Goal: Obtain resource: Obtain resource

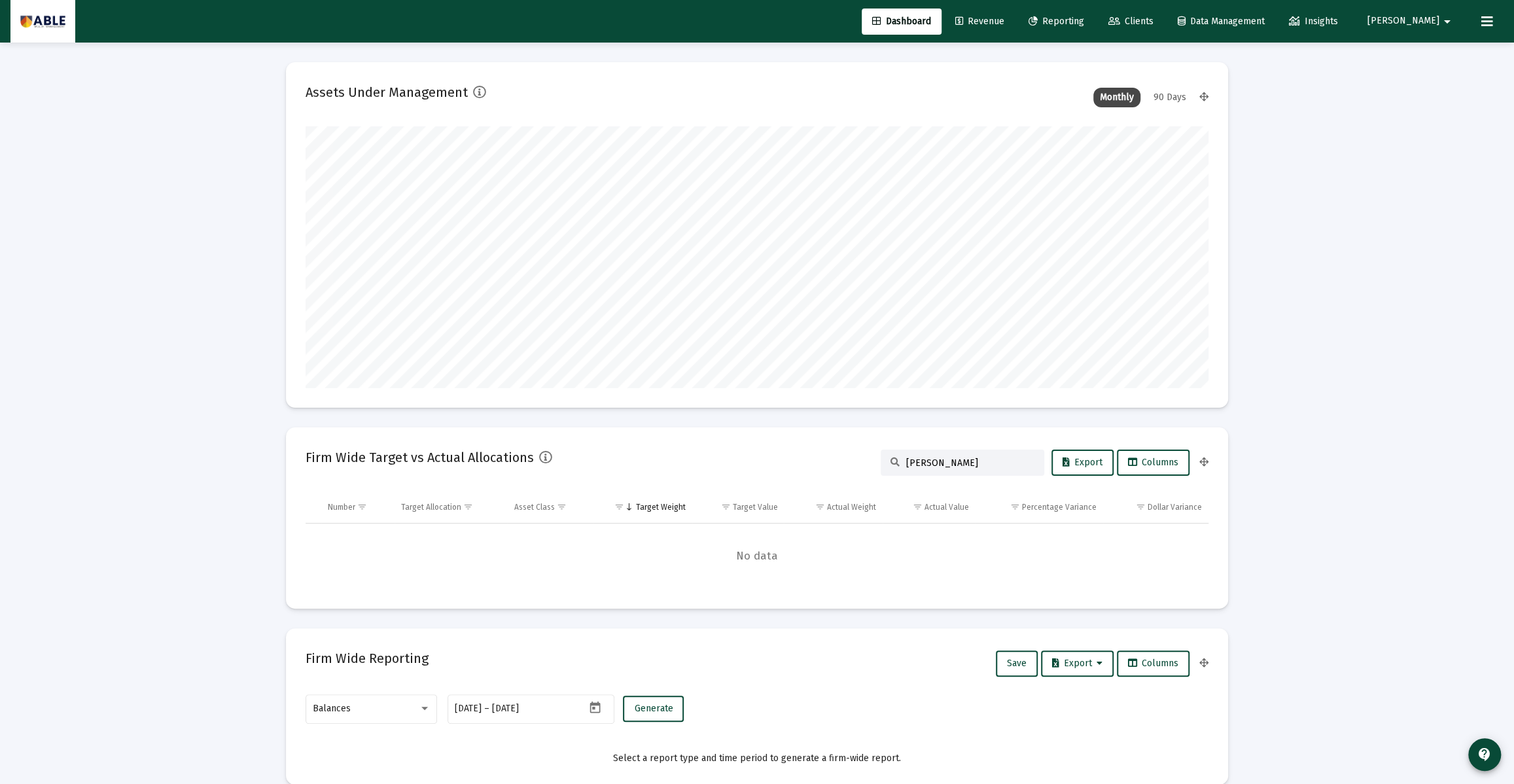
click at [1120, 22] on icon at bounding box center [1114, 22] width 12 height 9
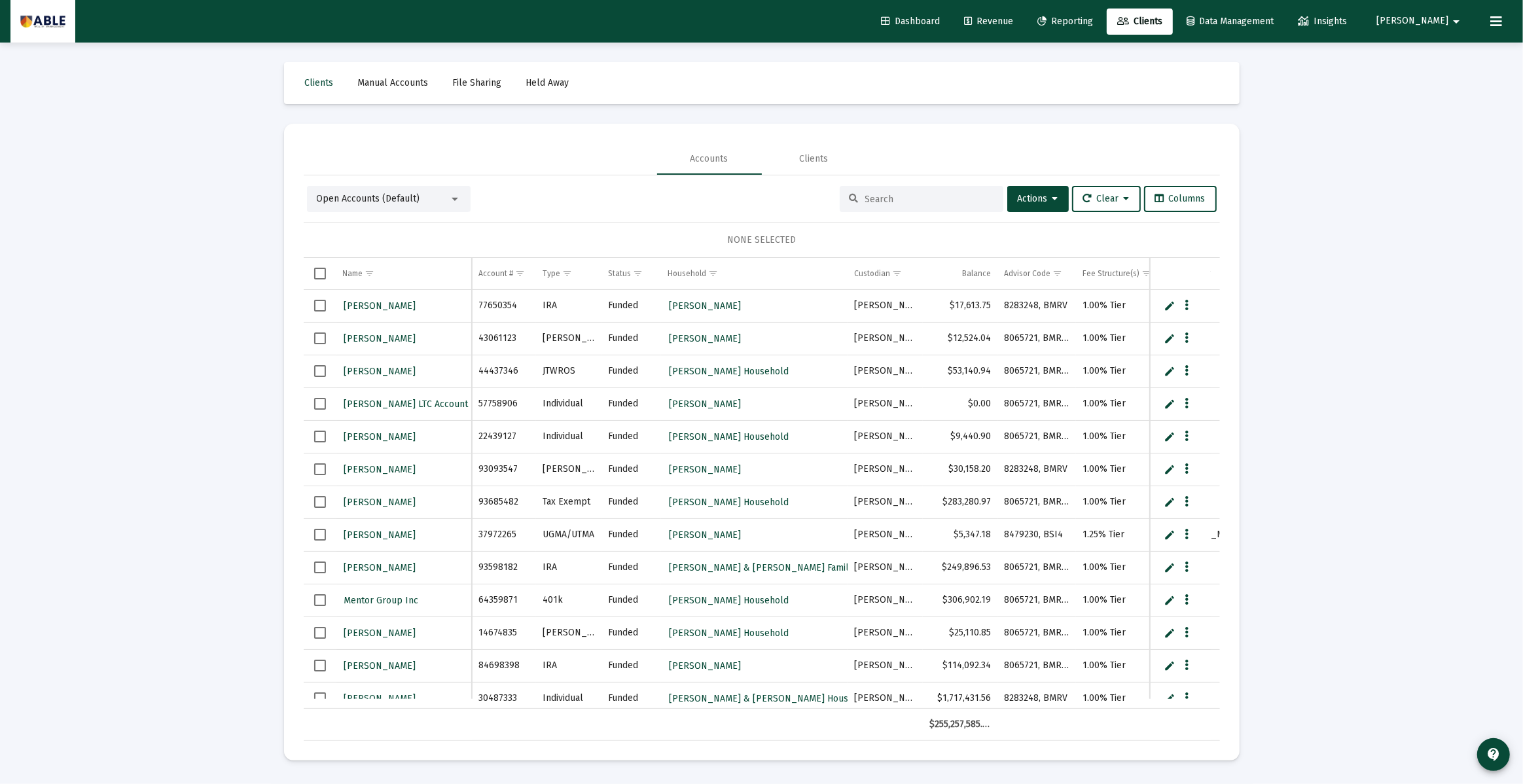
click at [895, 200] on input at bounding box center [929, 199] width 128 height 11
type input "[PERSON_NAME]"
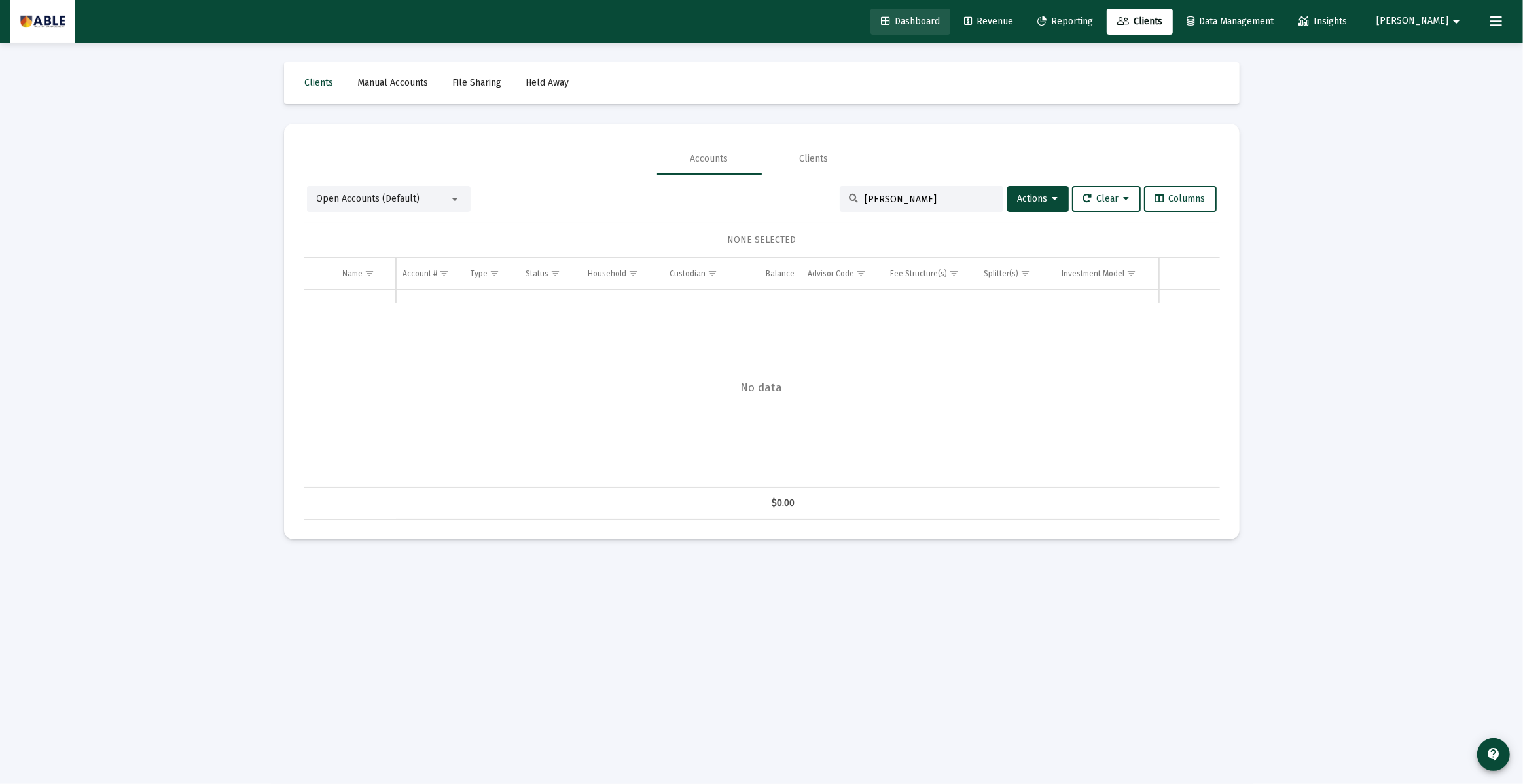
click at [921, 19] on link "Dashboard" at bounding box center [910, 21] width 80 height 26
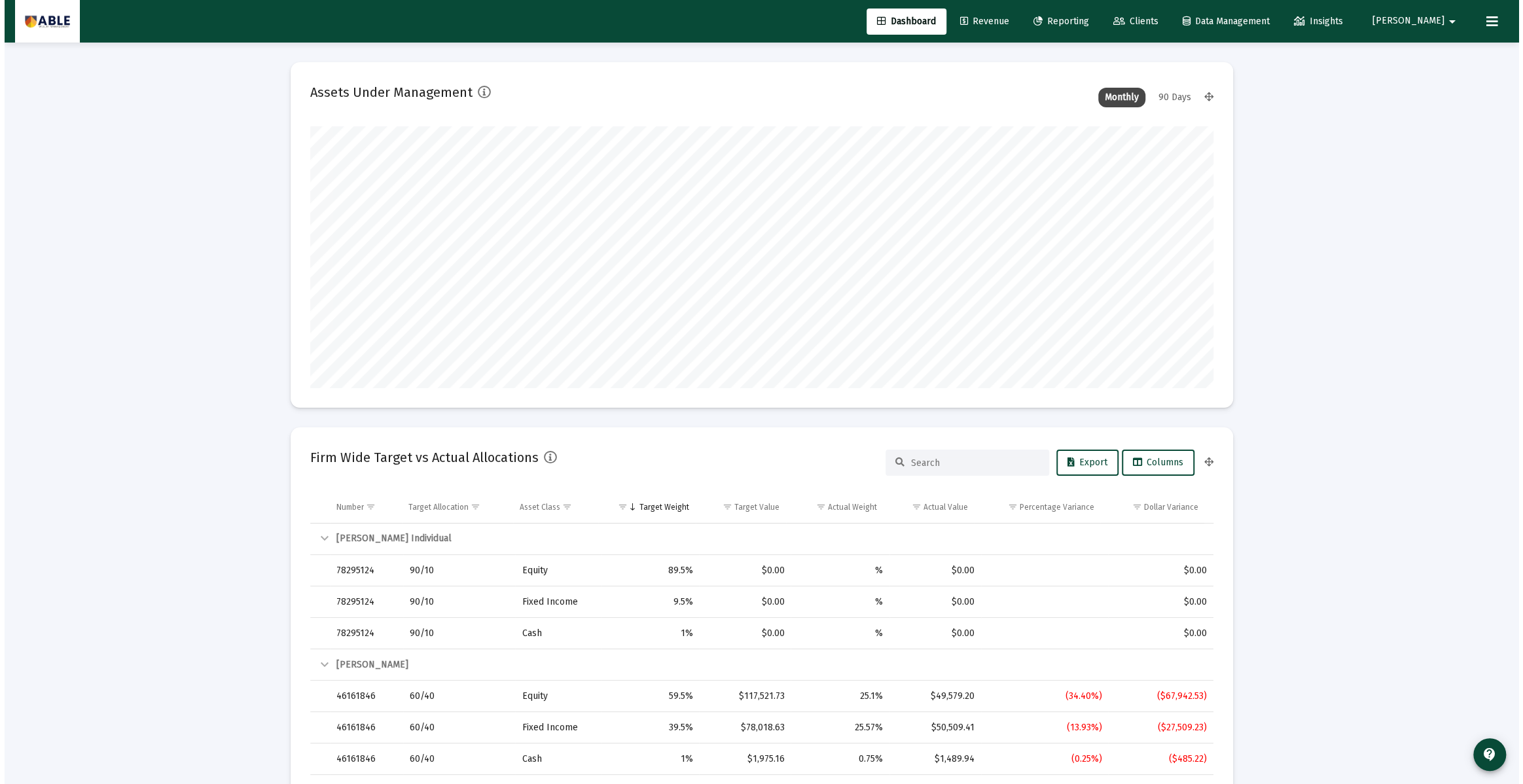
scroll to position [261, 486]
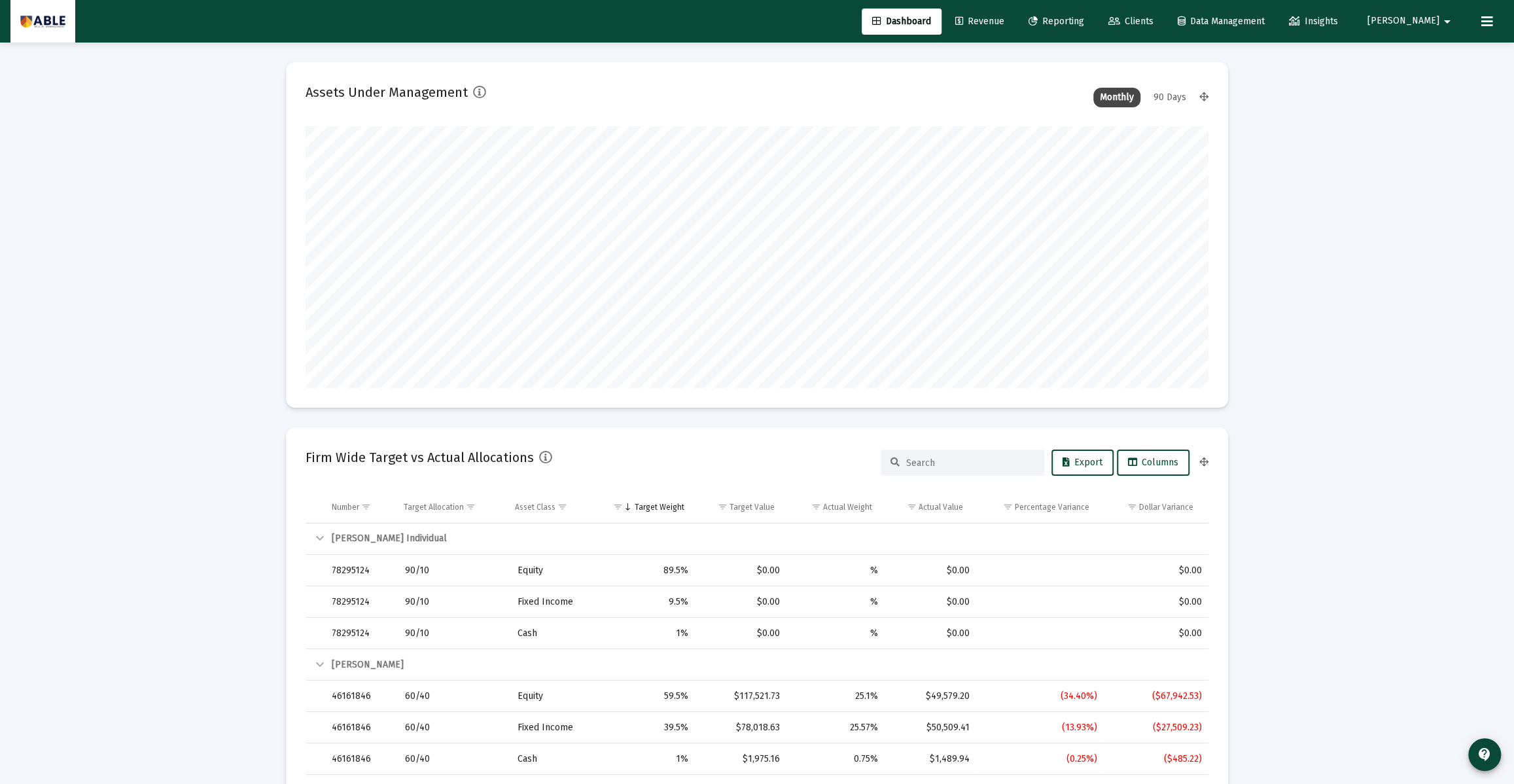
click at [919, 460] on input at bounding box center [970, 463] width 128 height 11
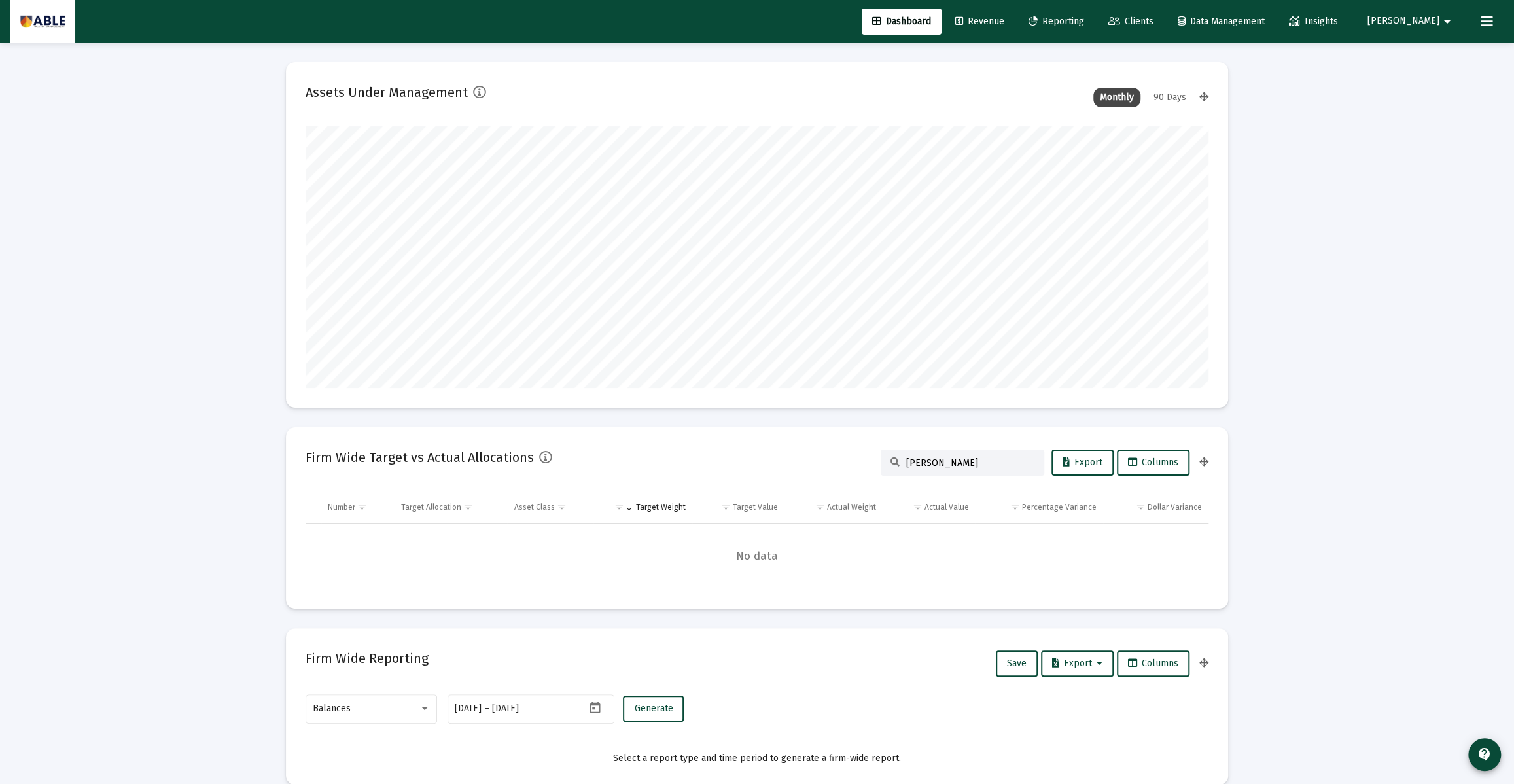
type input "[PERSON_NAME]"
click at [1005, 25] on span "Revenue" at bounding box center [979, 21] width 49 height 11
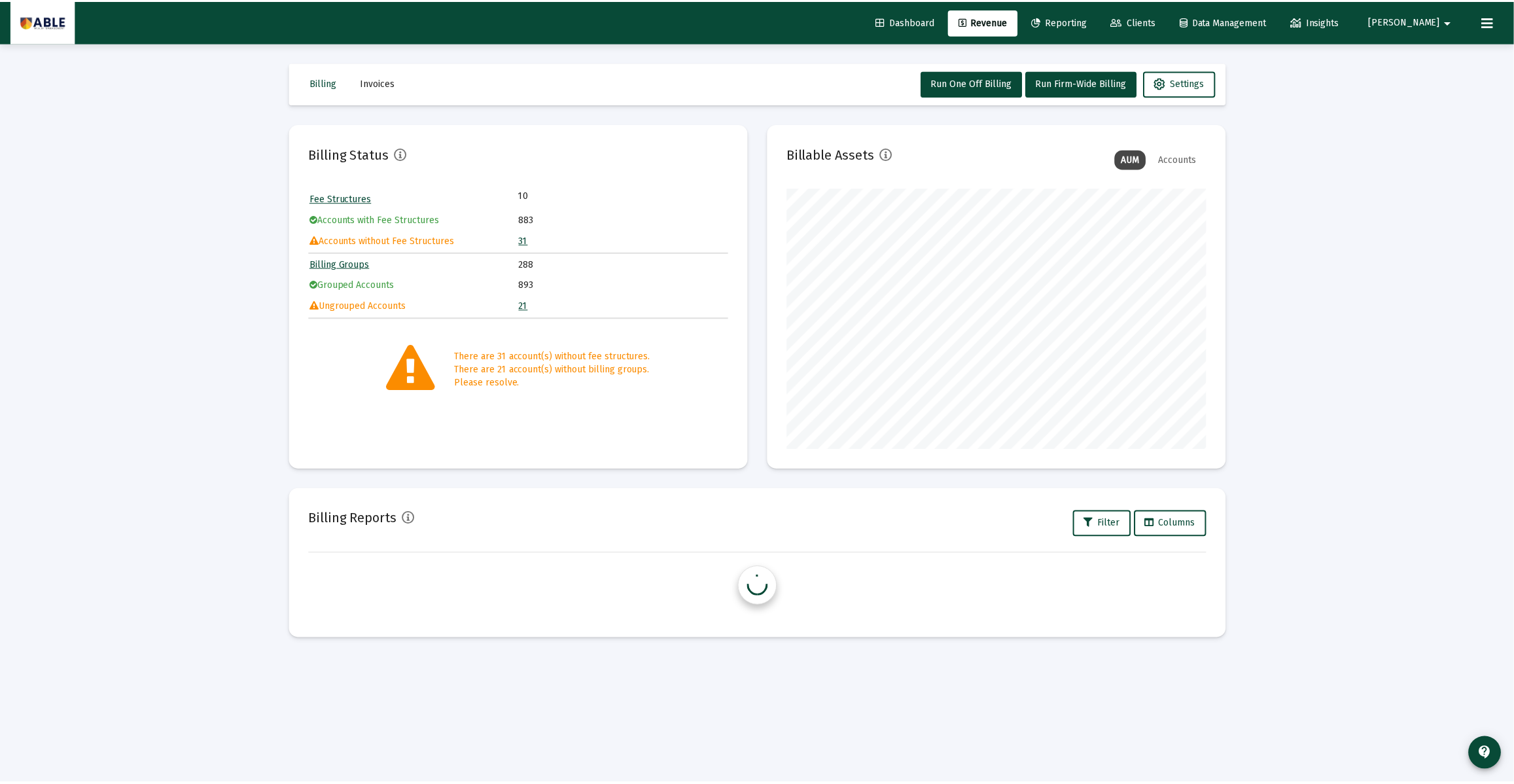
scroll to position [261, 421]
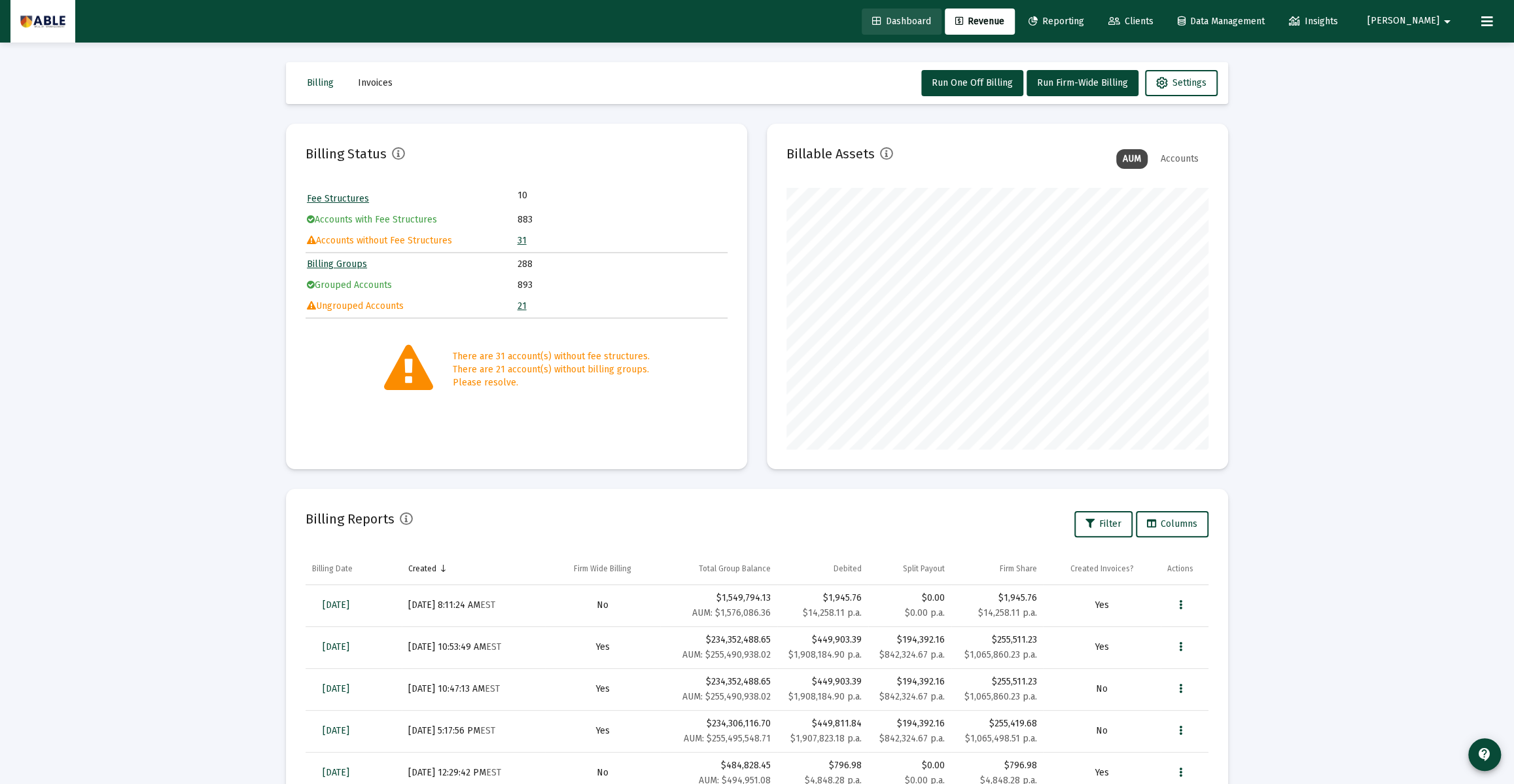
click at [931, 21] on span "Dashboard" at bounding box center [901, 21] width 59 height 11
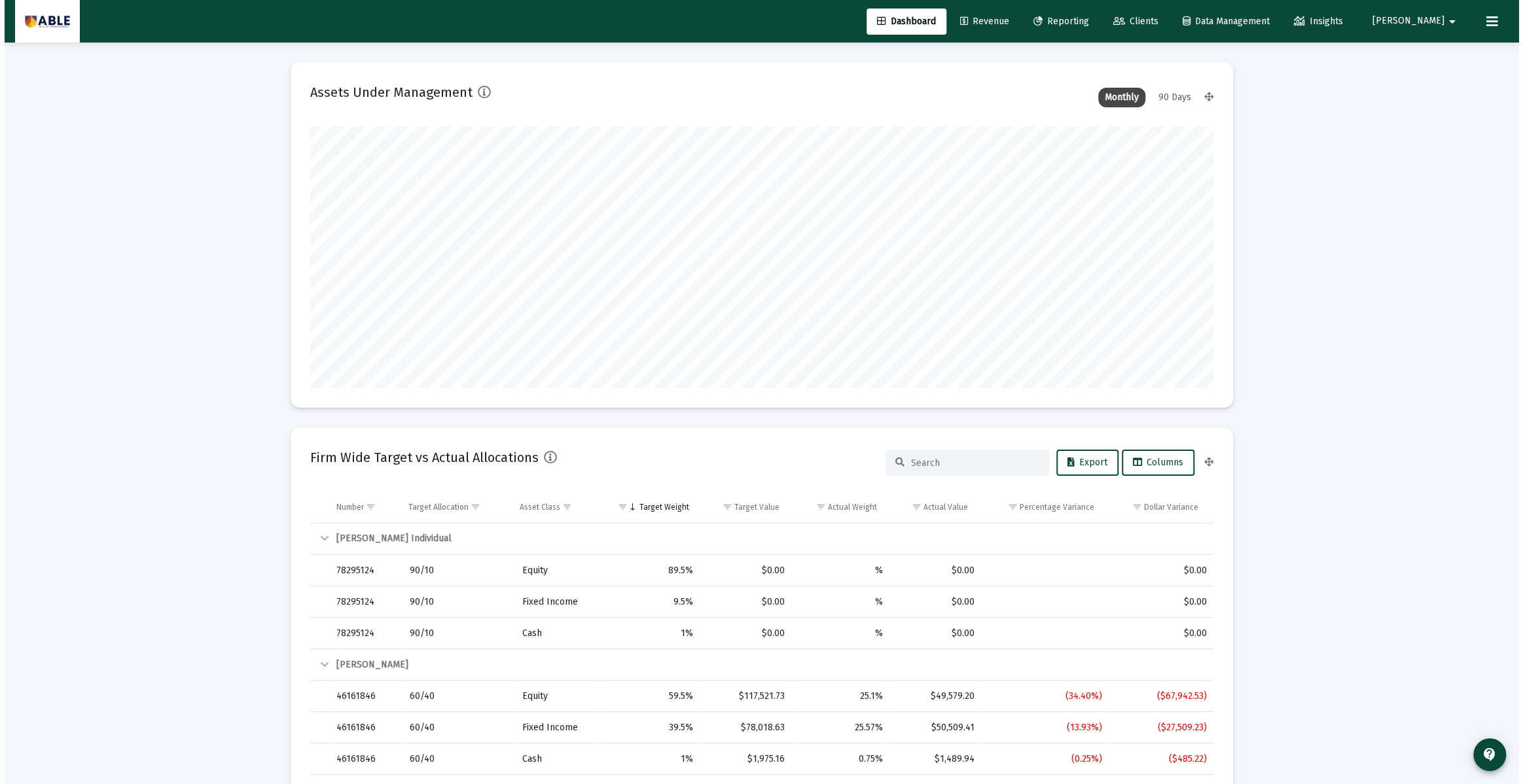
scroll to position [261, 486]
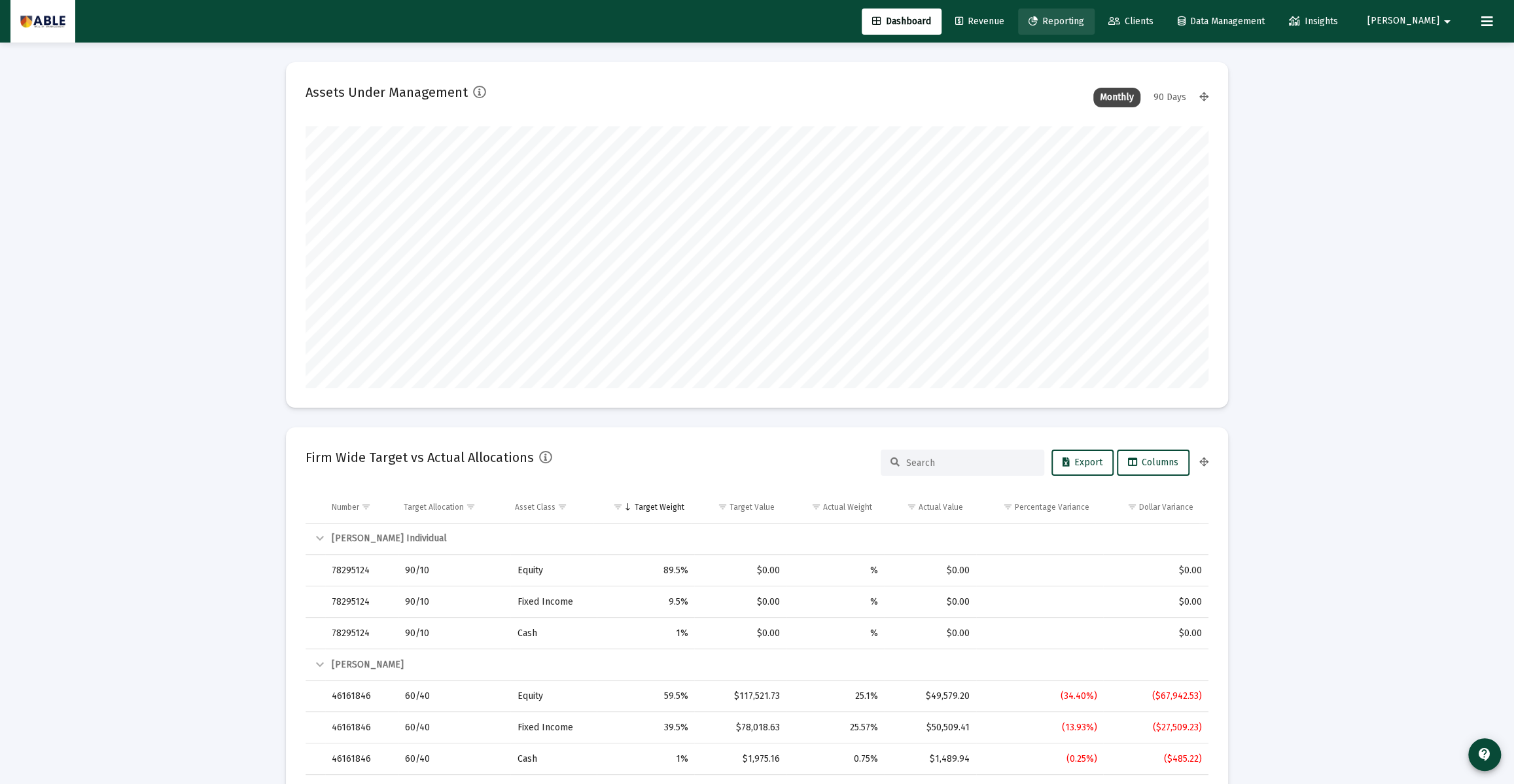
click at [1084, 24] on span "Reporting" at bounding box center [1056, 21] width 56 height 11
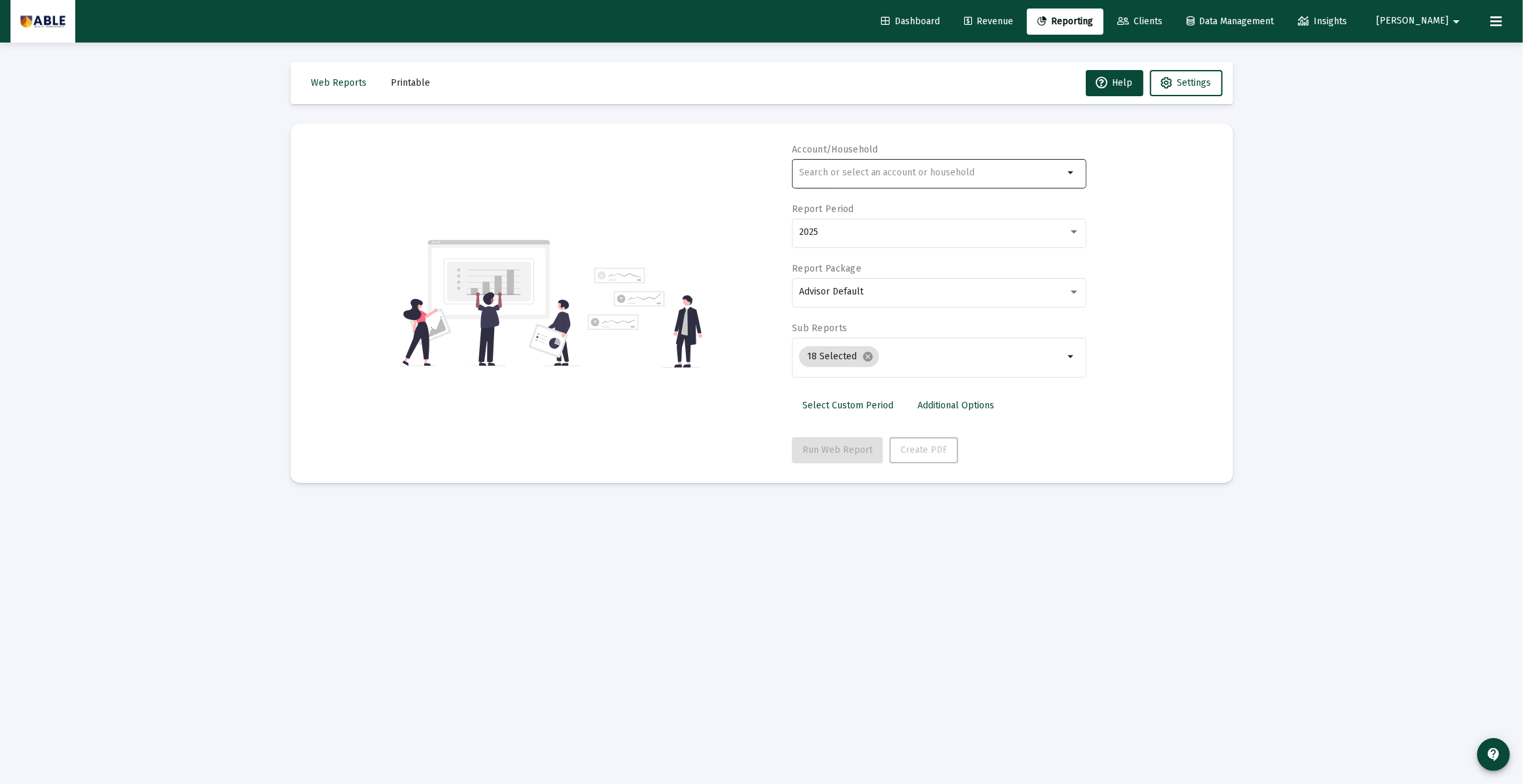
click at [853, 168] on input "text" at bounding box center [932, 172] width 265 height 10
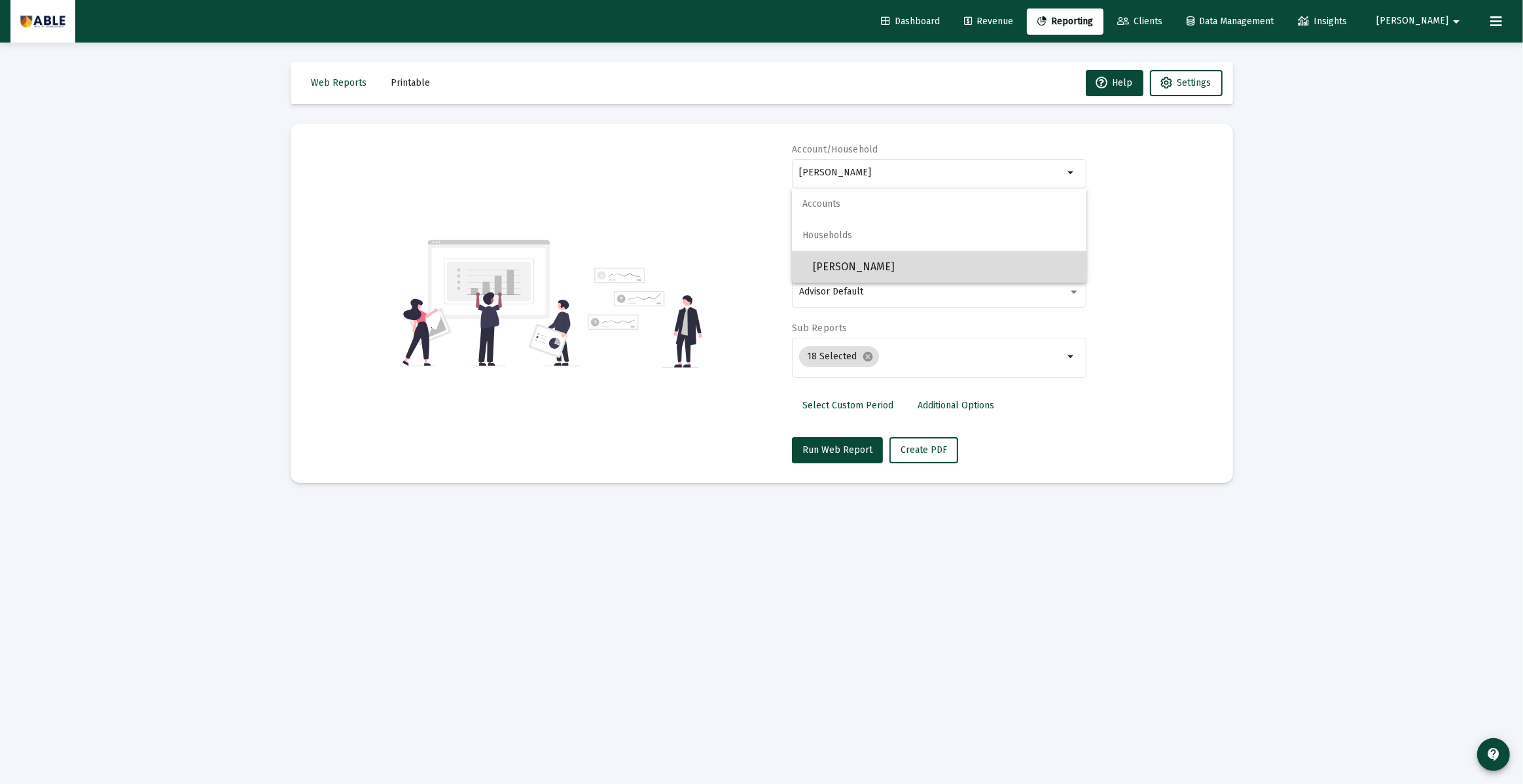
click at [895, 264] on span "[PERSON_NAME]" at bounding box center [944, 267] width 263 height 31
type input "[PERSON_NAME]"
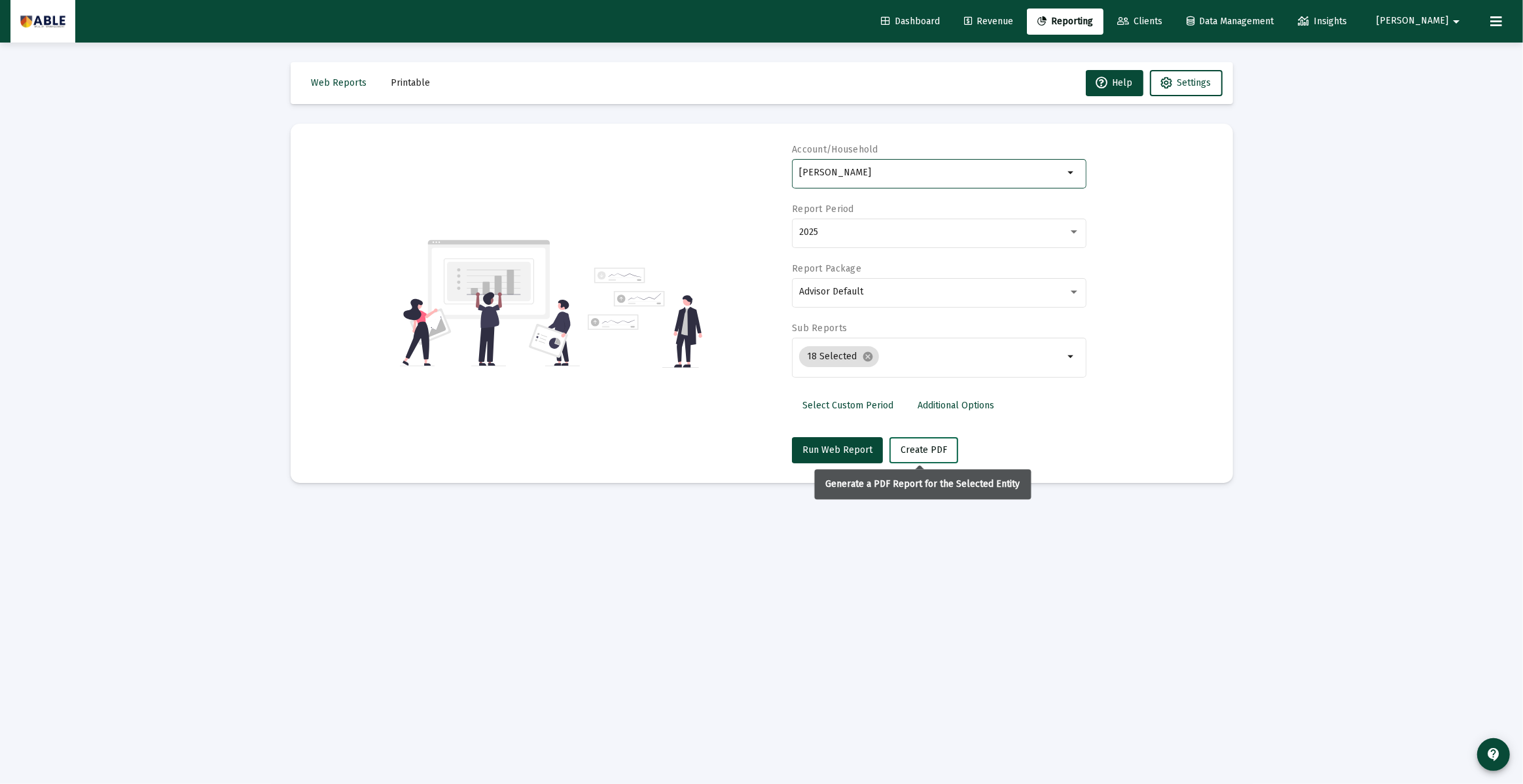
click at [919, 453] on span "Create PDF" at bounding box center [924, 449] width 46 height 11
click at [869, 235] on div "2025" at bounding box center [934, 231] width 269 height 10
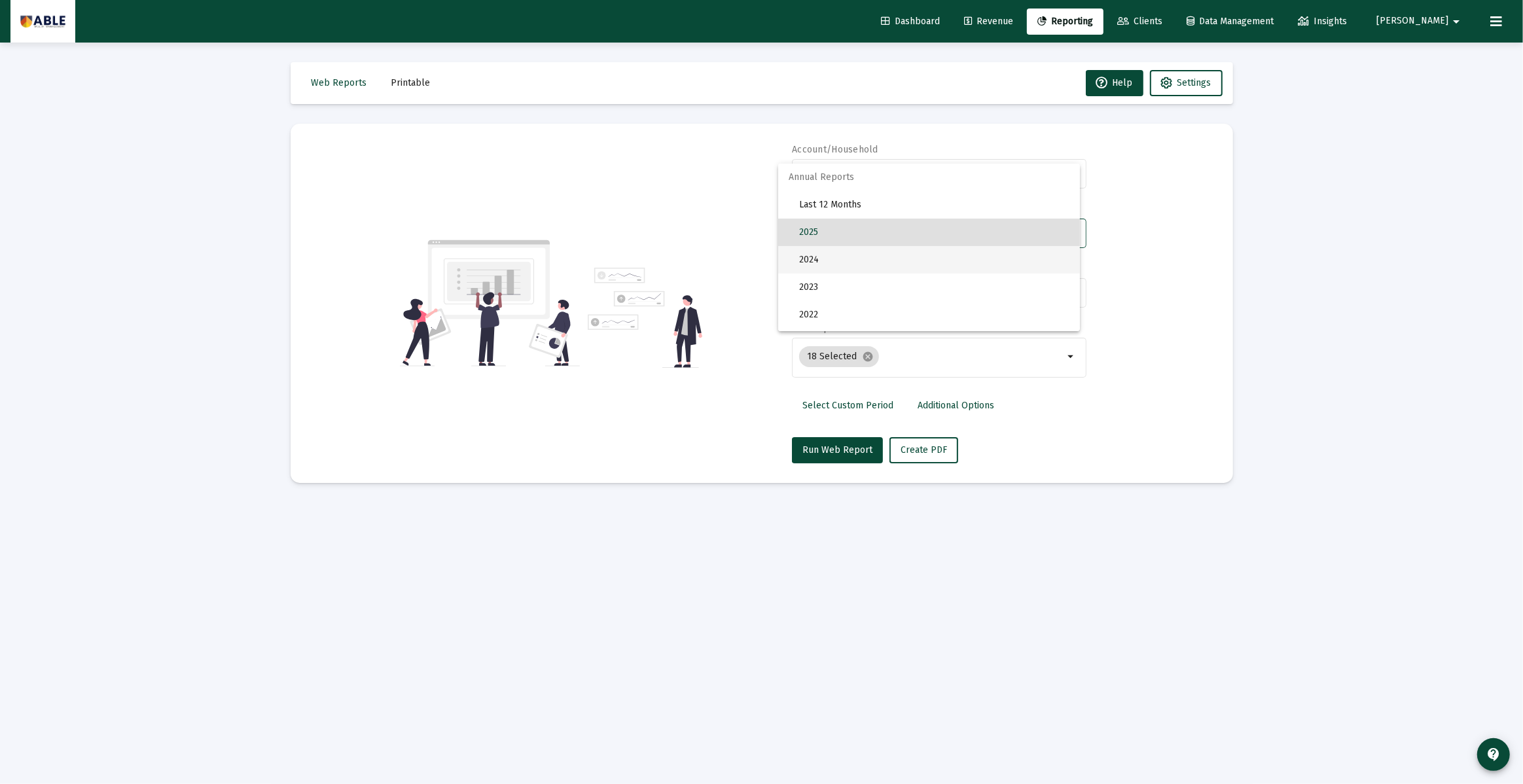
click at [843, 255] on span "2024" at bounding box center [934, 259] width 270 height 28
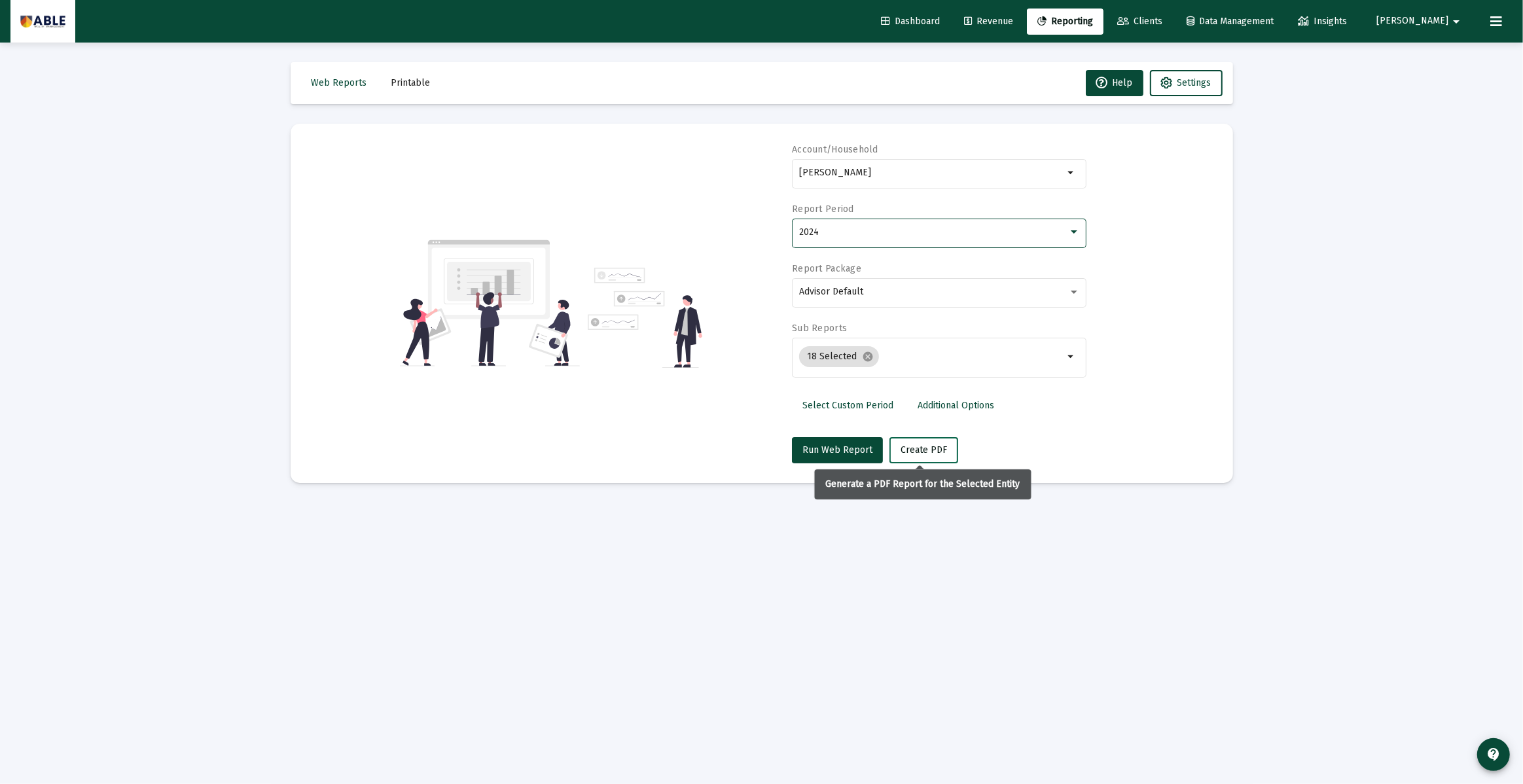
click at [923, 444] on span "Create PDF" at bounding box center [924, 449] width 46 height 11
click at [916, 453] on span "Create PDF" at bounding box center [924, 449] width 46 height 11
click at [406, 82] on span "Printable" at bounding box center [411, 83] width 39 height 11
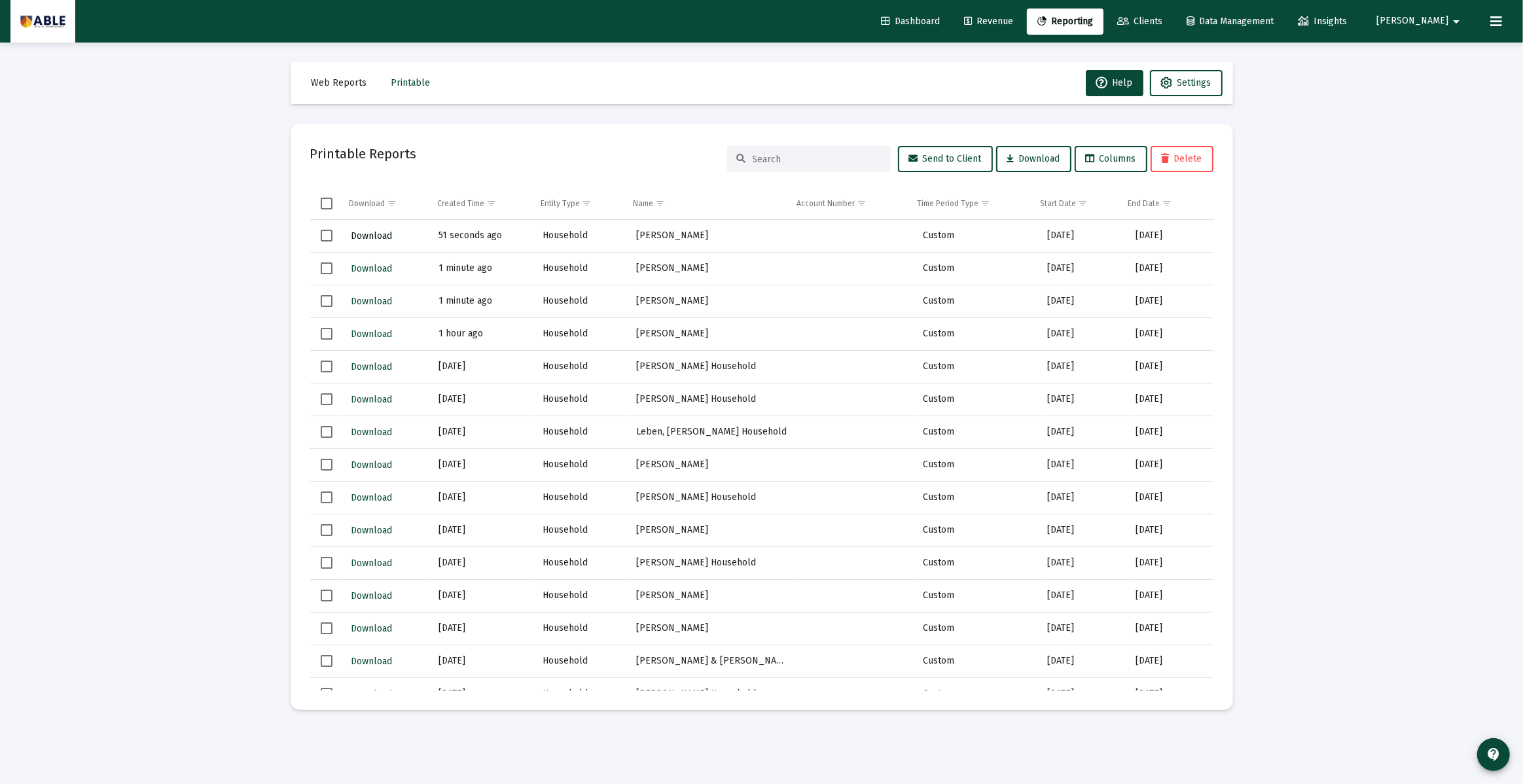
click at [387, 235] on span "Download" at bounding box center [371, 236] width 41 height 11
